Goal: Answer question/provide support

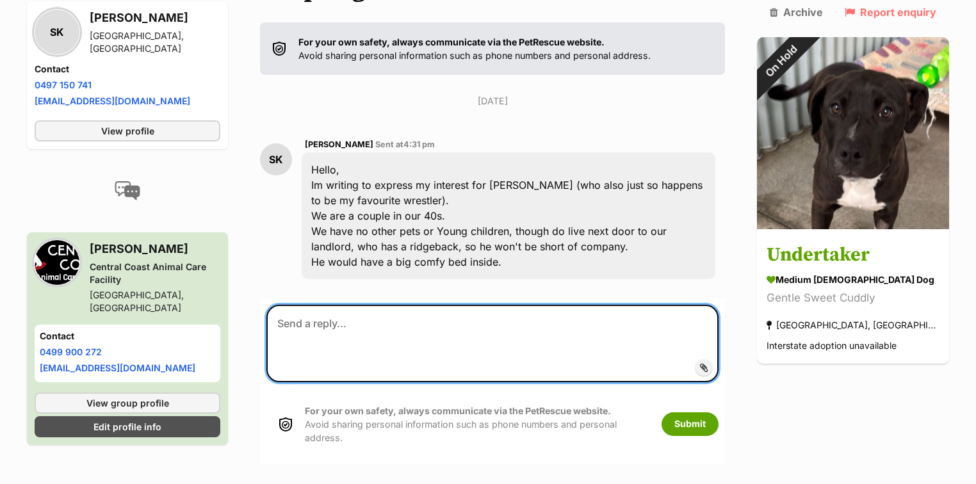
click at [325, 305] on textarea at bounding box center [493, 343] width 452 height 77
paste textarea "Sorry for the late reply, we have been inundated with Undertaker enquiries. He …"
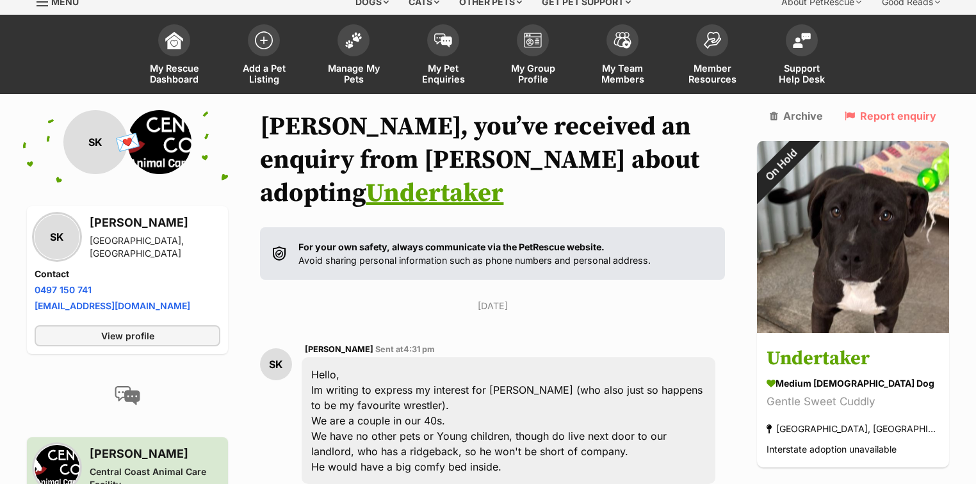
scroll to position [308, 0]
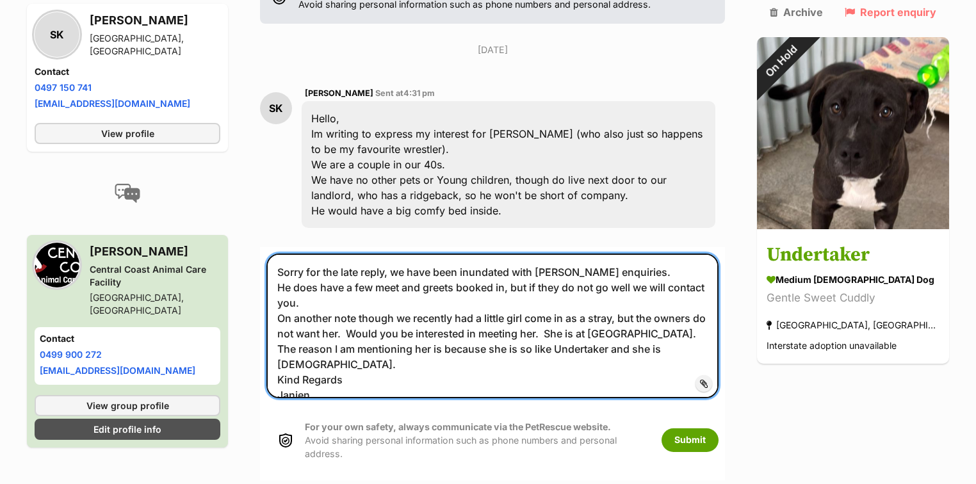
click at [415, 304] on textarea "Sorry for the late reply, we have been inundated with Undertaker enquiries. He …" at bounding box center [493, 326] width 452 height 144
drag, startPoint x: 340, startPoint y: 352, endPoint x: 262, endPoint y: 220, distance: 152.8
click at [262, 220] on div "Back to all conversations 💌 Conversation participant details SK SK Sandy Keen A…" at bounding box center [488, 167] width 942 height 626
type textarea "Sorry for the late reply, we have been inundated with Undertaker enquiries. He …"
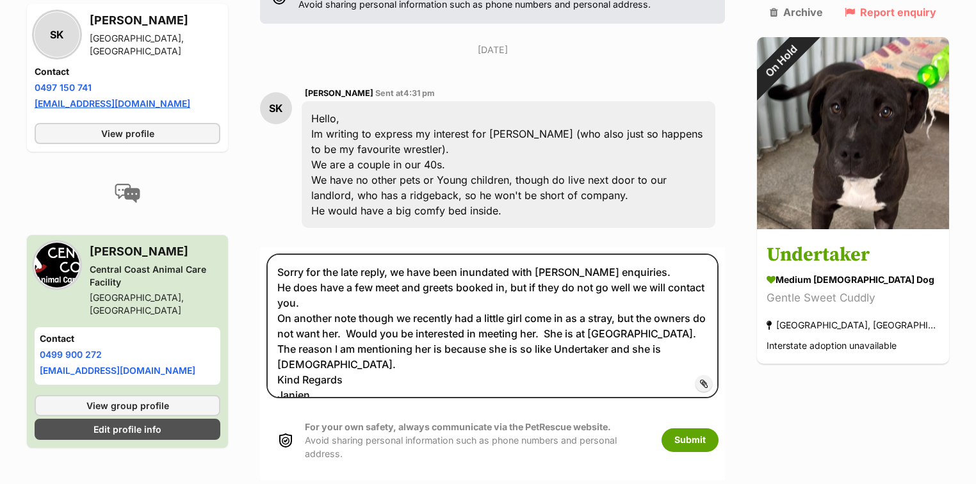
click at [101, 99] on link "jmacd80@hotmail.com.au" at bounding box center [113, 104] width 156 height 11
drag, startPoint x: 778, startPoint y: 442, endPoint x: 752, endPoint y: 433, distance: 27.8
click at [779, 442] on div "PetRescue home Notifications Unread Mark all as read Molly hasn't been updated …" at bounding box center [488, 429] width 976 height 1475
drag, startPoint x: 161, startPoint y: 69, endPoint x: 31, endPoint y: 67, distance: 130.7
click at [31, 67] on div "SK Sandy Keen Aberdare, NSW Contact Phone number Phone number 0497 150 741 Emai…" at bounding box center [127, 78] width 201 height 148
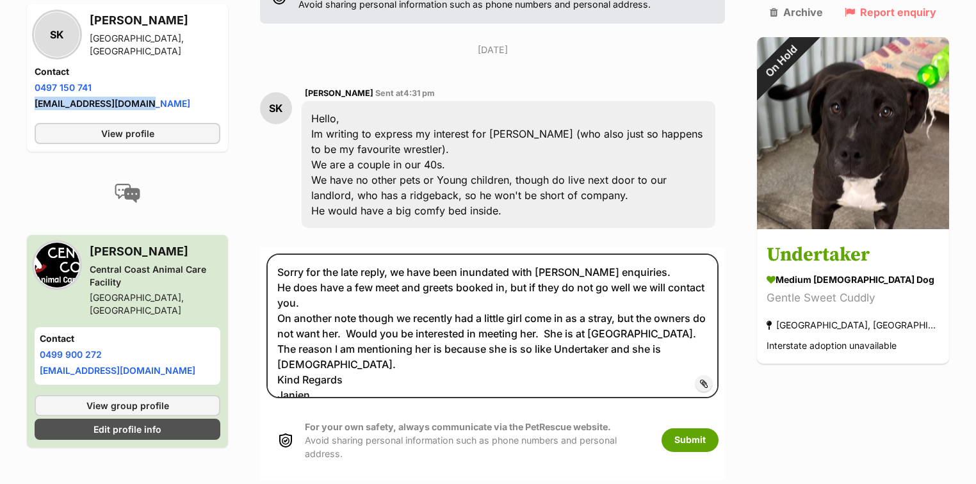
copy link "jmacd80@hotmail.com.au"
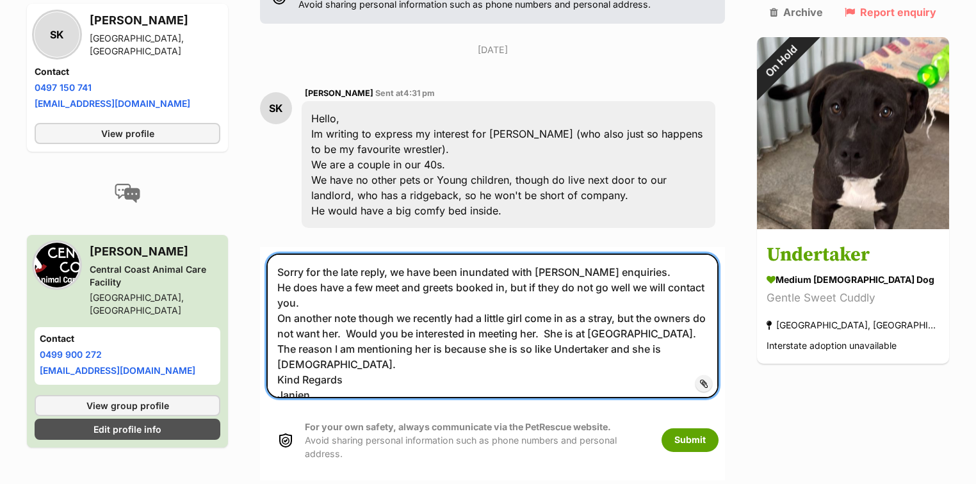
drag, startPoint x: 341, startPoint y: 349, endPoint x: 263, endPoint y: 236, distance: 137.4
click at [263, 236] on div "Back to all conversations 💌 Conversation participant details SK SK Sandy Keen A…" at bounding box center [488, 167] width 942 height 626
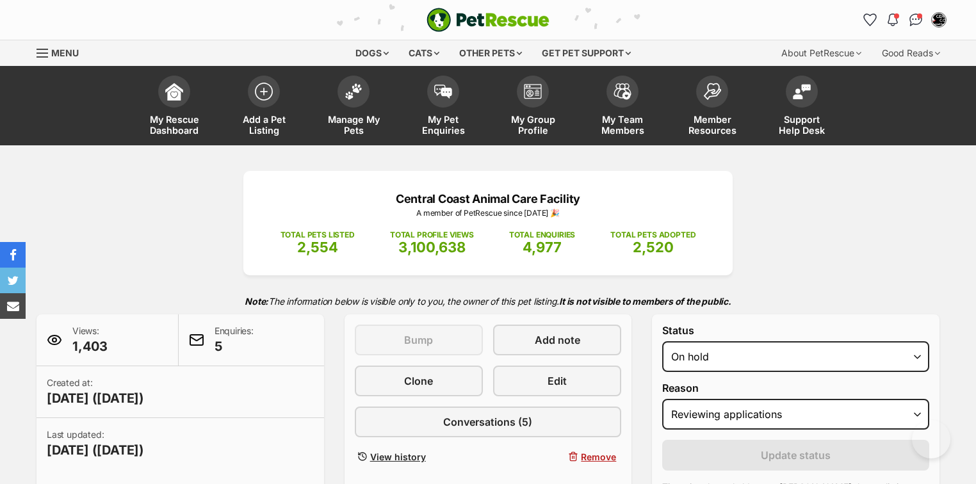
select select "reviewing_applications"
